Goal: Use online tool/utility

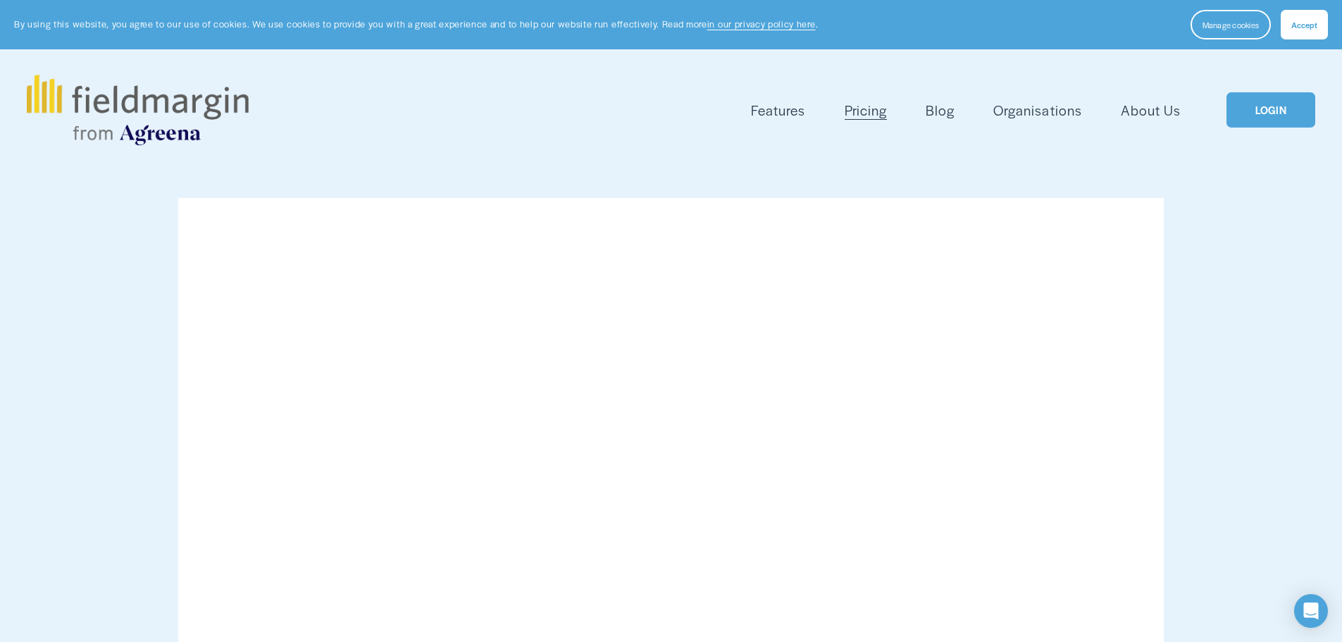
click at [1281, 102] on link "LOGIN" at bounding box center [1271, 110] width 89 height 36
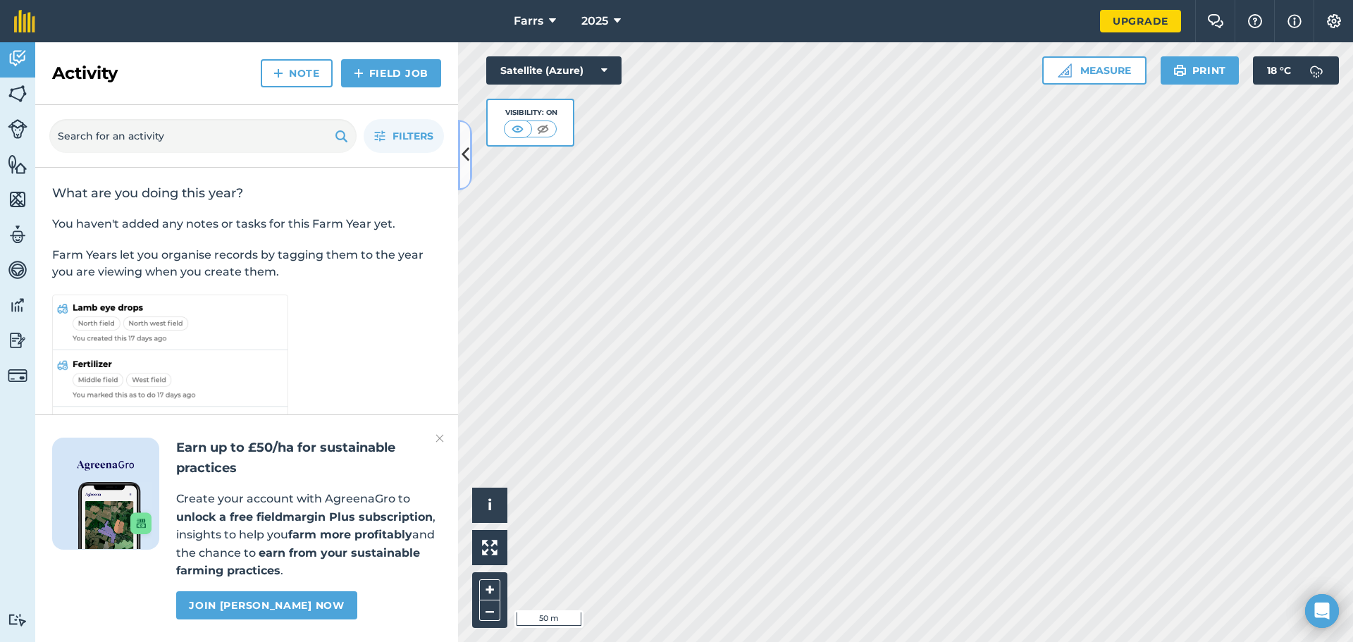
click at [467, 150] on icon at bounding box center [465, 154] width 8 height 25
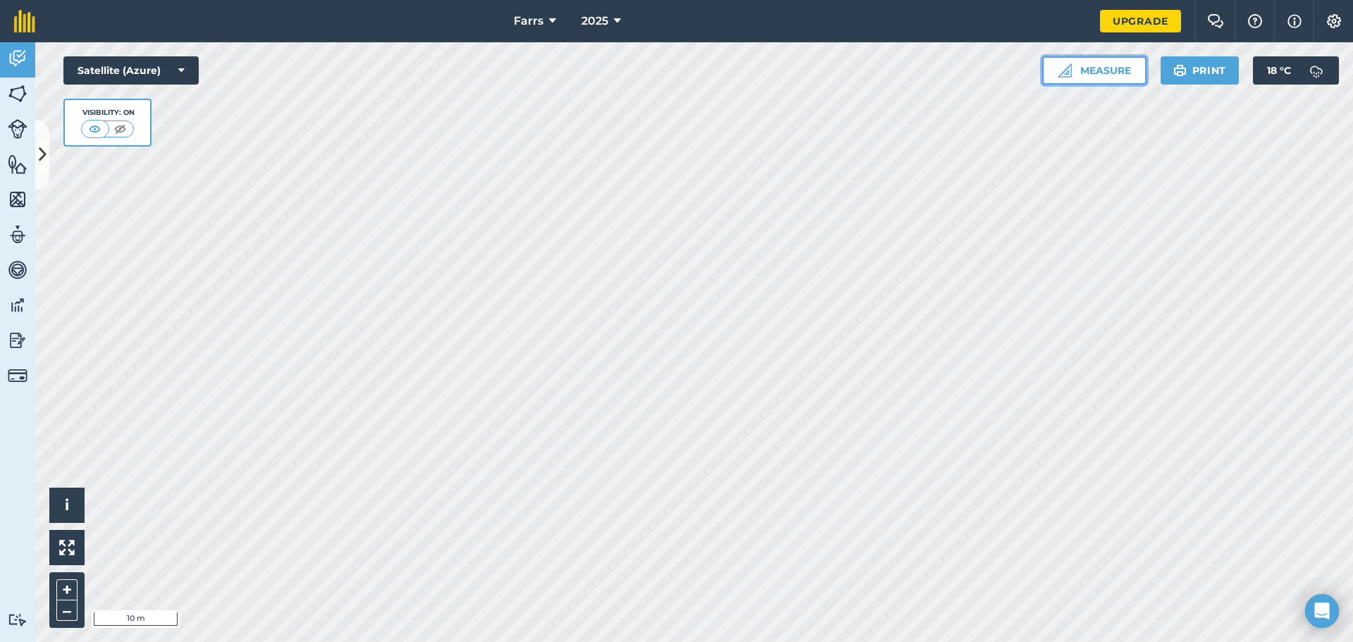
click at [1093, 67] on button "Measure" at bounding box center [1094, 70] width 104 height 28
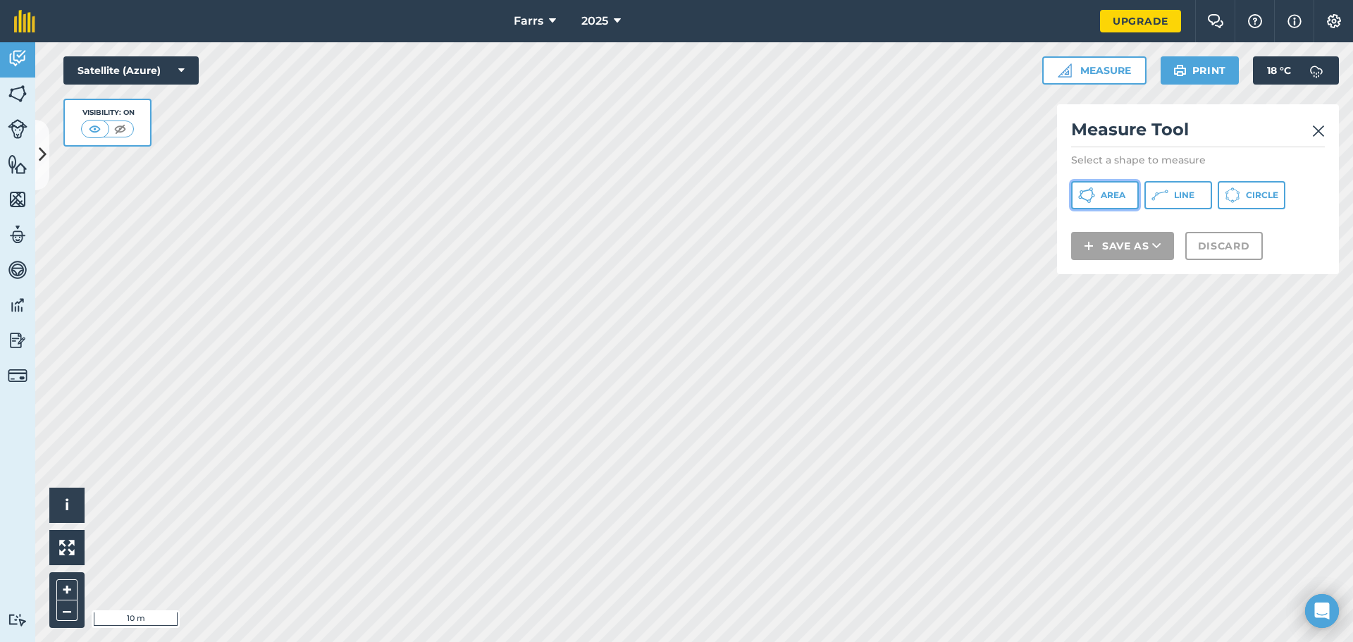
click at [1115, 191] on span "Area" at bounding box center [1112, 195] width 25 height 11
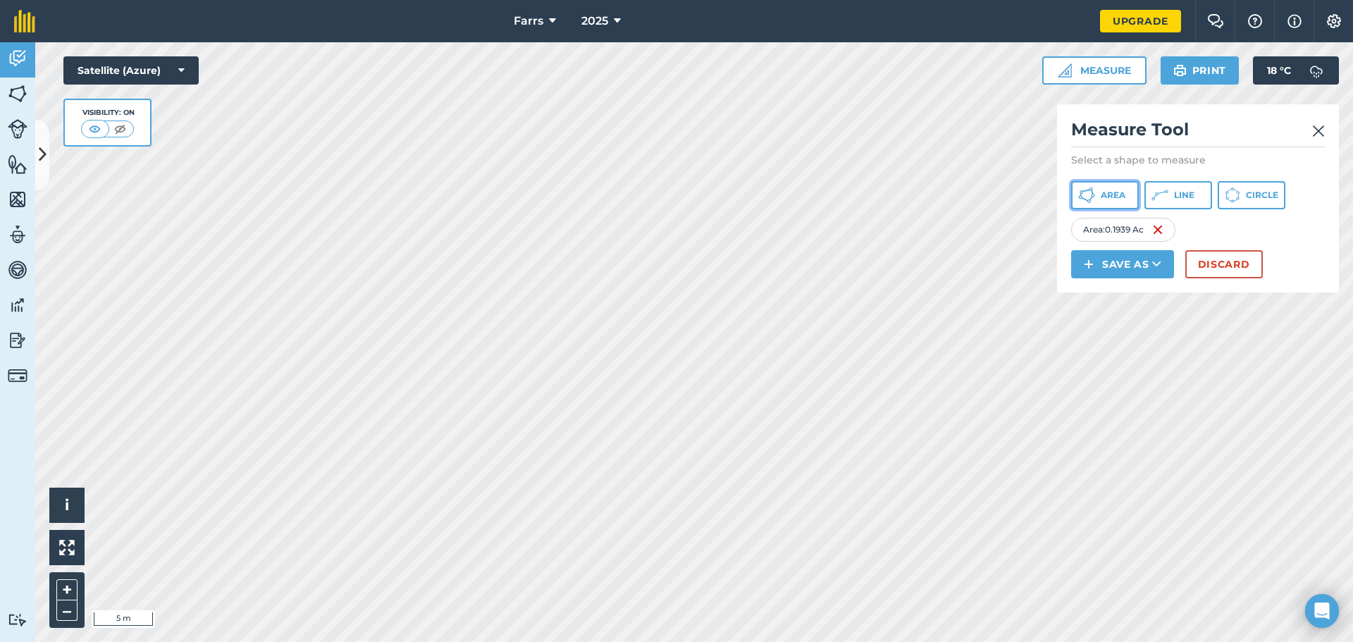
drag, startPoint x: 1111, startPoint y: 199, endPoint x: 1069, endPoint y: 192, distance: 42.9
click at [1111, 199] on span "Area" at bounding box center [1112, 195] width 25 height 11
click at [1229, 270] on button "Discard" at bounding box center [1223, 264] width 77 height 28
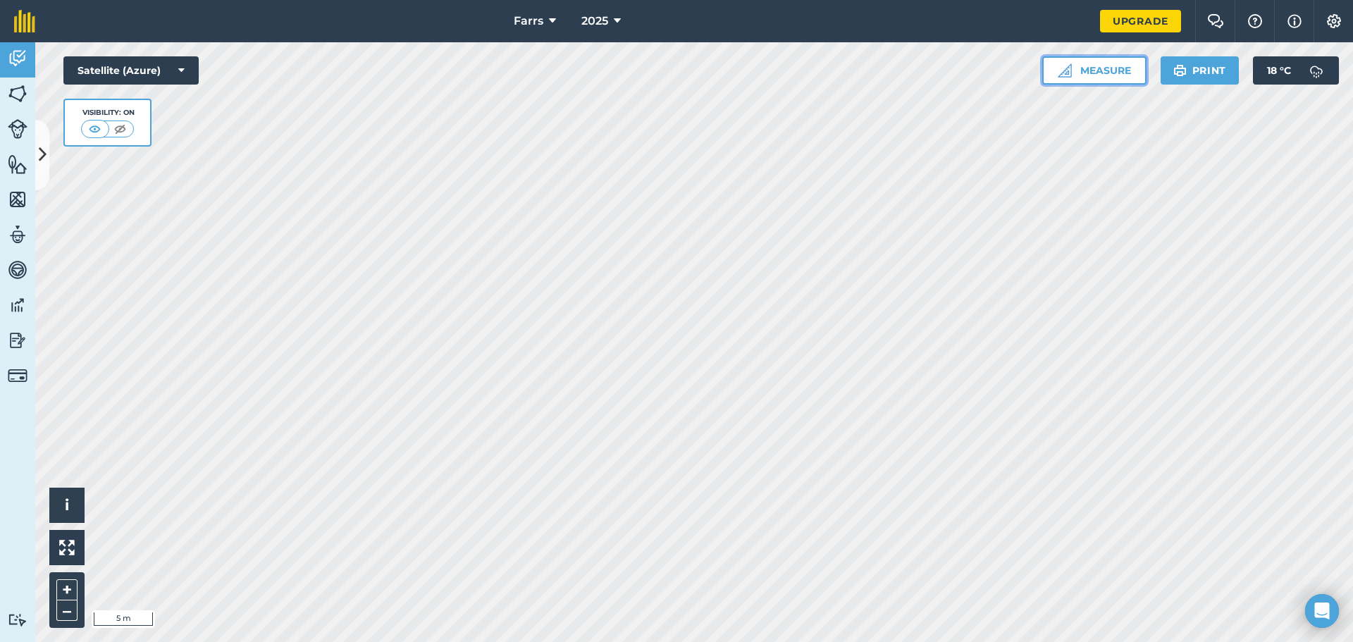
click at [1092, 76] on button "Measure" at bounding box center [1094, 70] width 104 height 28
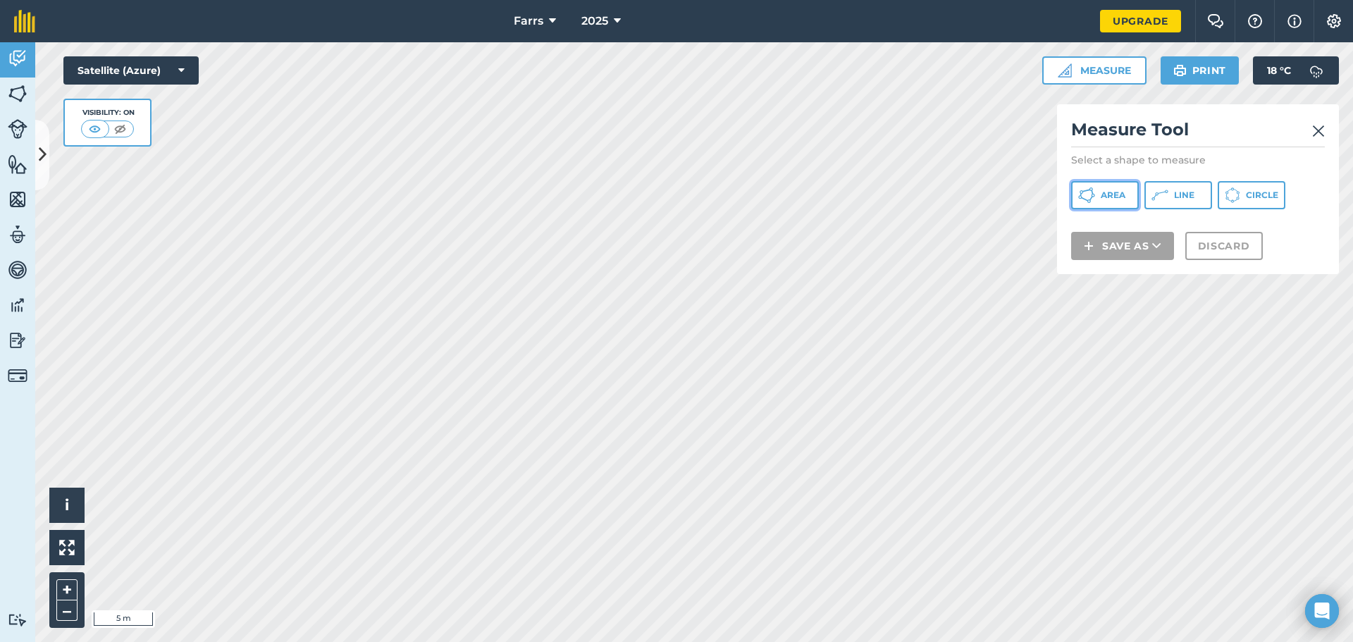
click at [1113, 192] on span "Area" at bounding box center [1112, 195] width 25 height 11
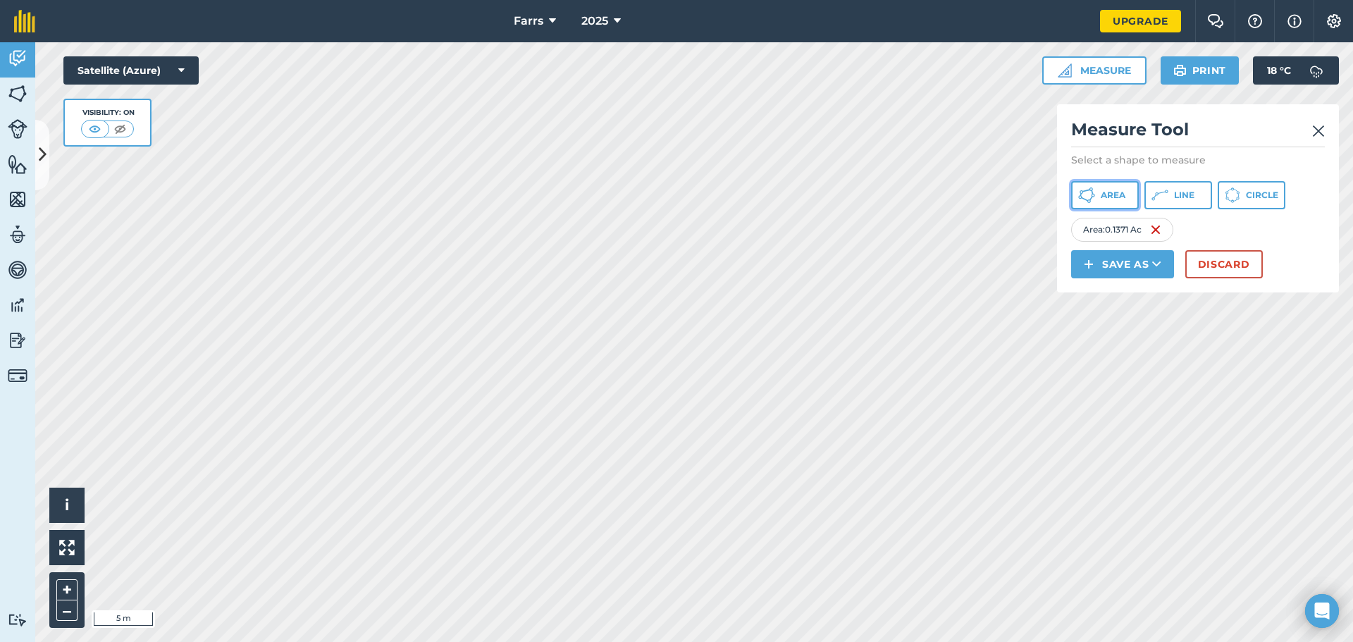
drag, startPoint x: 1107, startPoint y: 192, endPoint x: 1070, endPoint y: 223, distance: 48.4
click at [1106, 193] on span "Area" at bounding box center [1112, 195] width 25 height 11
click at [1106, 192] on span "Area" at bounding box center [1112, 195] width 25 height 11
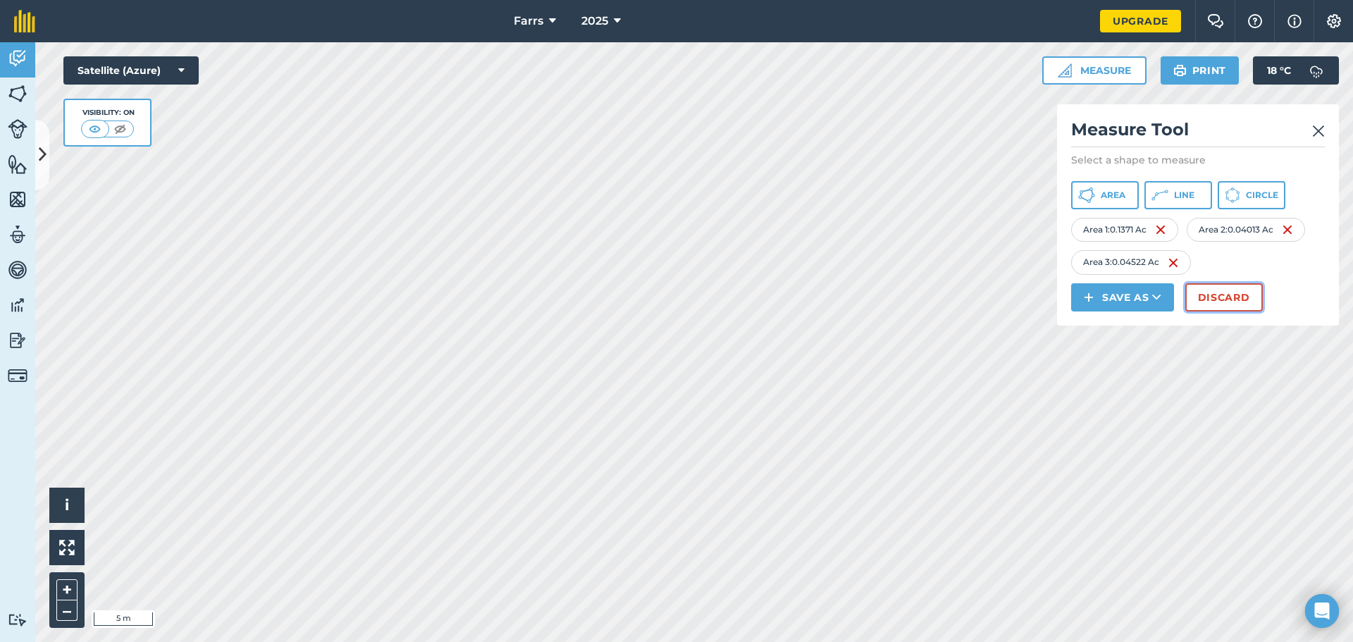
click at [1201, 301] on button "Discard" at bounding box center [1223, 297] width 77 height 28
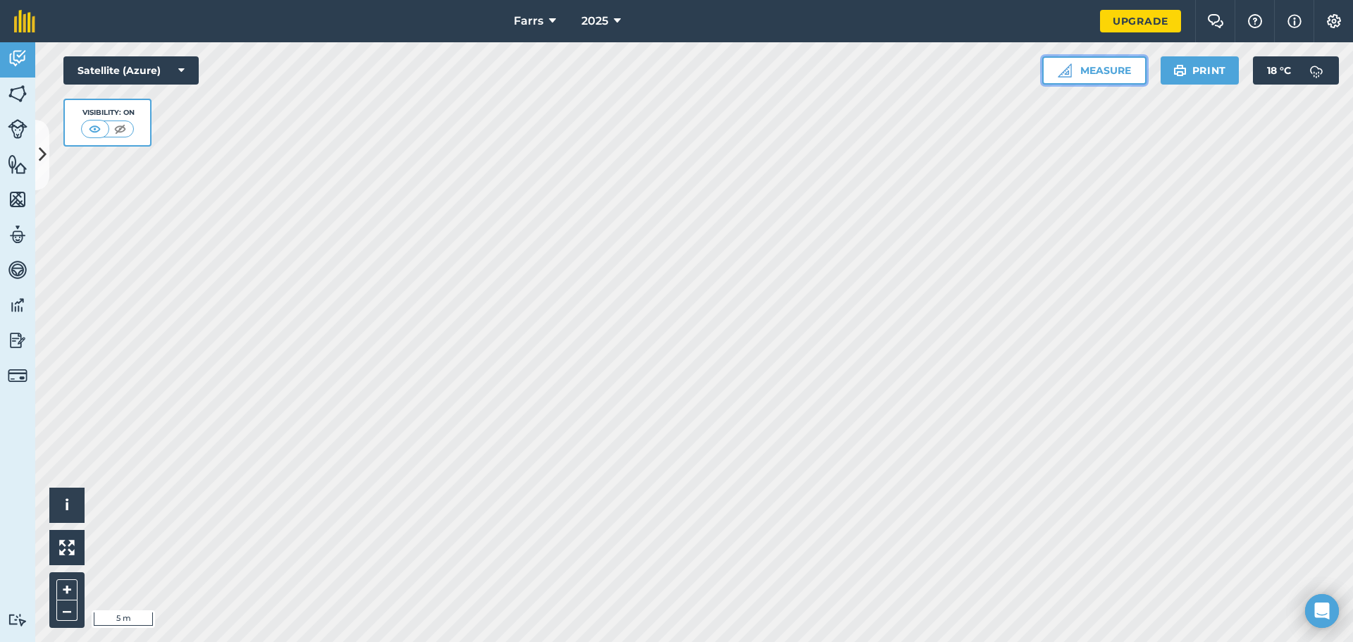
click at [1097, 66] on button "Measure" at bounding box center [1094, 70] width 104 height 28
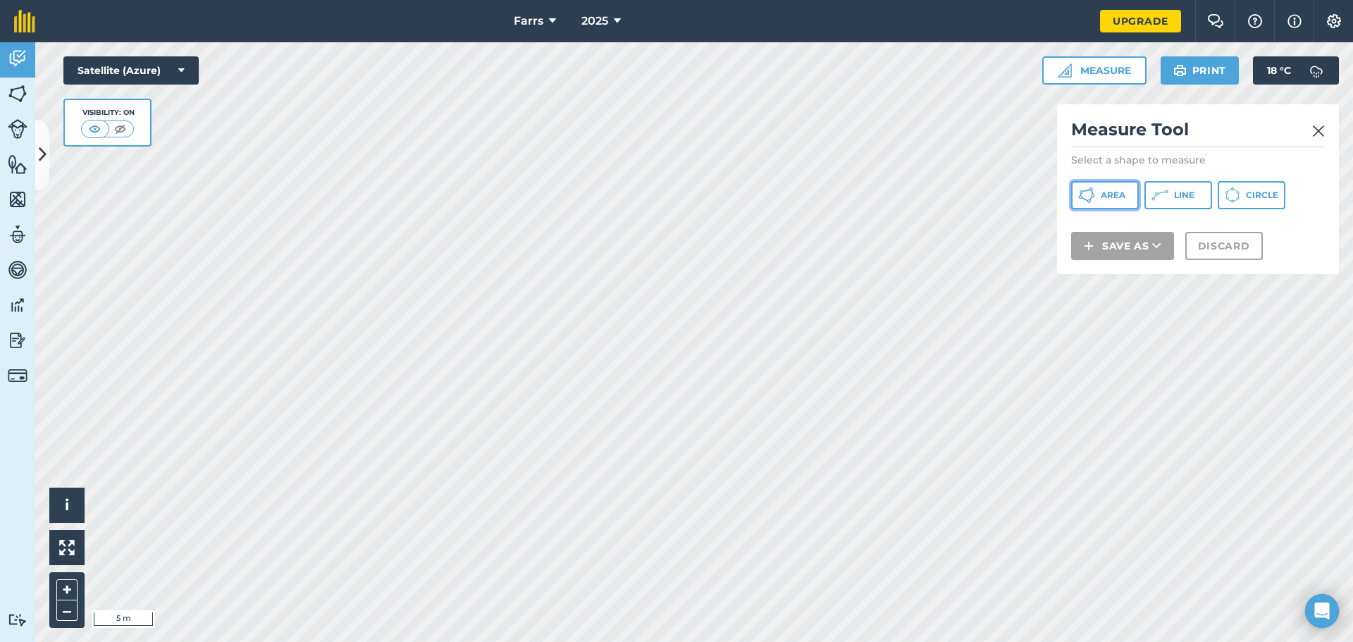
click at [1120, 194] on span "Area" at bounding box center [1112, 195] width 25 height 11
